Goal: Use online tool/utility: Utilize a website feature to perform a specific function

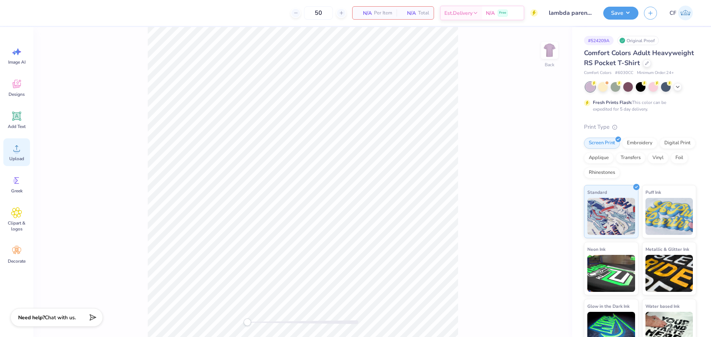
click at [20, 150] on icon at bounding box center [16, 149] width 7 height 6
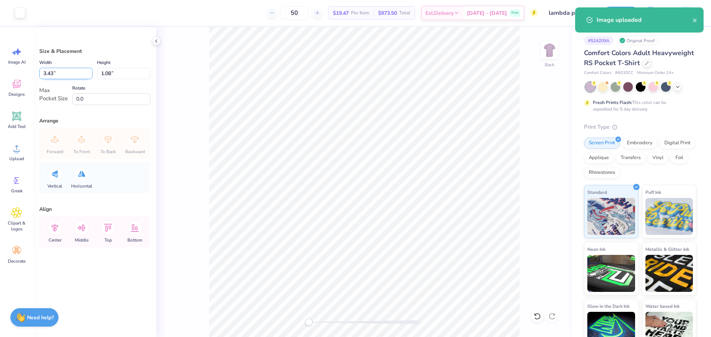
click at [59, 74] on input "3.43" at bounding box center [65, 73] width 53 height 11
type input "3.50"
type input "1.10"
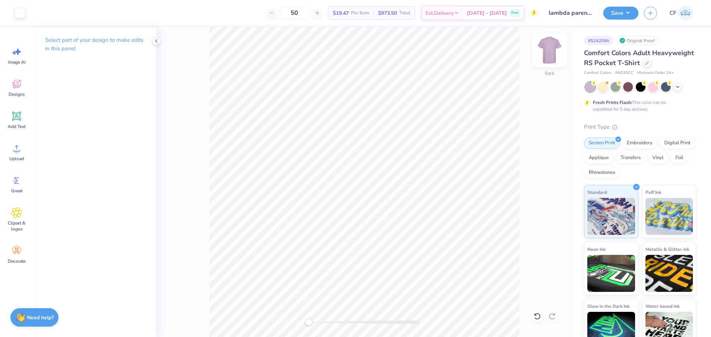
click at [553, 53] on img at bounding box center [550, 51] width 30 height 30
click at [19, 150] on icon at bounding box center [16, 148] width 11 height 11
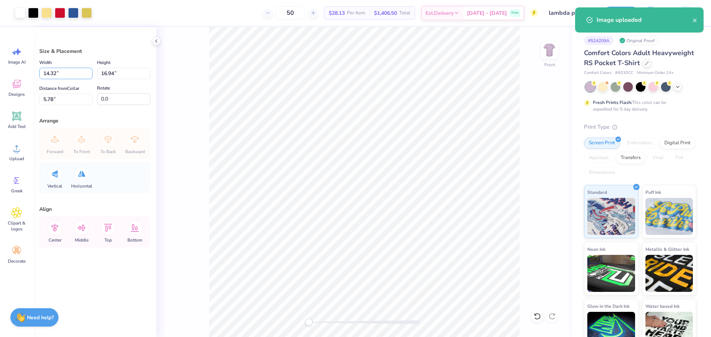
drag, startPoint x: 61, startPoint y: 75, endPoint x: 31, endPoint y: 76, distance: 30.0
click at [31, 76] on div "Art colors 50 $28.13 Per Item $1,406.50 Total Est. Delivery [DATE] - [DATE] Fre…" at bounding box center [355, 168] width 711 height 337
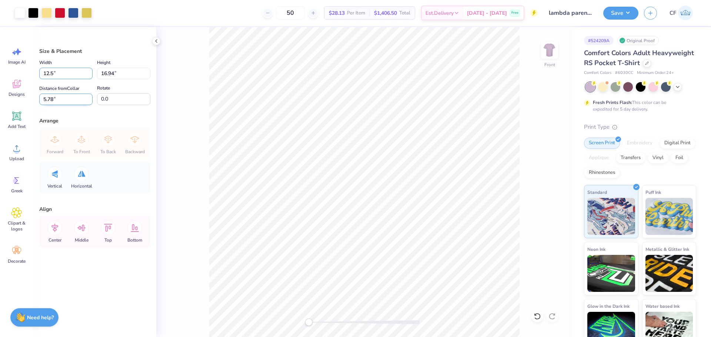
type input "12.50"
type input "14.78"
drag, startPoint x: 64, startPoint y: 98, endPoint x: 26, endPoint y: 99, distance: 38.5
click at [26, 99] on div "Art colors 50 $28.13 Per Item $1,406.50 Total Est. Delivery [DATE] - [DATE] Fre…" at bounding box center [355, 168] width 711 height 337
type input "3"
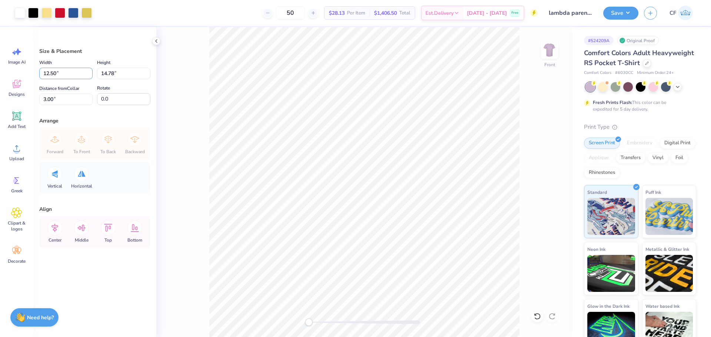
drag, startPoint x: 31, startPoint y: 71, endPoint x: 20, endPoint y: 71, distance: 11.5
click at [26, 71] on div "Art colors 50 $28.13 Per Item $1,406.50 Total Est. Delivery [DATE] - [DATE] Fre…" at bounding box center [355, 168] width 711 height 337
type input "12.00"
type input "14.19"
drag, startPoint x: 68, startPoint y: 99, endPoint x: 36, endPoint y: 98, distance: 31.5
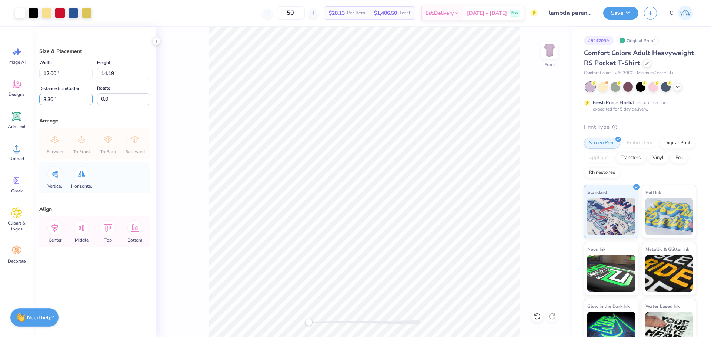
click at [36, 98] on div "Size & Placement Width 12.00 12.00 " Height 14.19 14.19 " Distance from Collar …" at bounding box center [94, 182] width 123 height 310
type input "3"
click at [622, 15] on button "Save" at bounding box center [620, 12] width 35 height 13
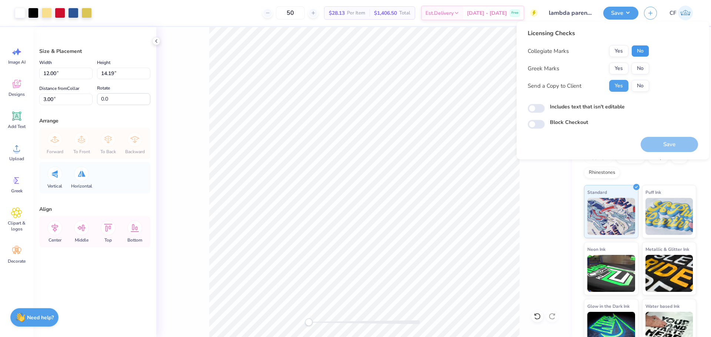
click at [640, 51] on button "No" at bounding box center [640, 51] width 18 height 12
click at [622, 67] on button "Yes" at bounding box center [618, 69] width 19 height 12
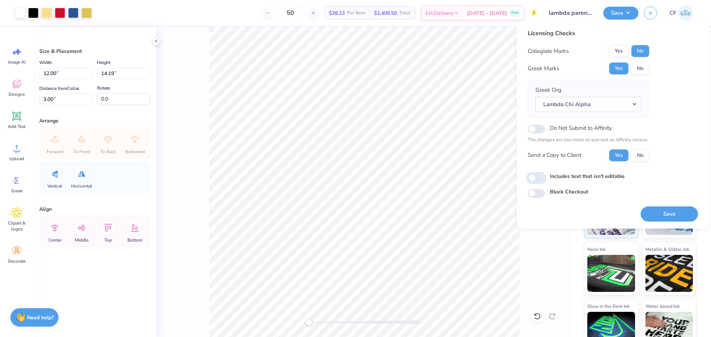
click at [537, 179] on input "Includes text that isn't editable" at bounding box center [536, 178] width 17 height 9
checkbox input "true"
click at [683, 218] on button "Save" at bounding box center [669, 214] width 57 height 15
